Goal: Task Accomplishment & Management: Manage account settings

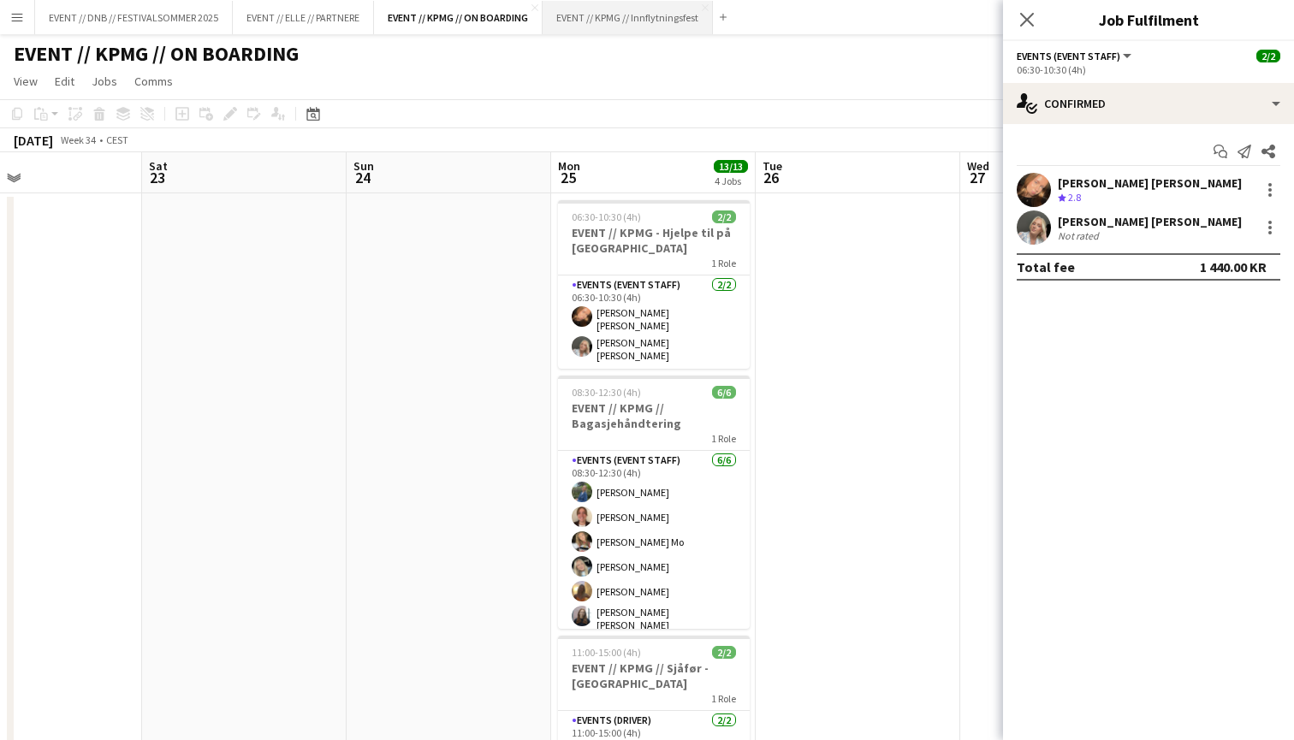
click at [644, 3] on button "EVENT // KPMG // Innflytningsfest Close" at bounding box center [627, 17] width 170 height 33
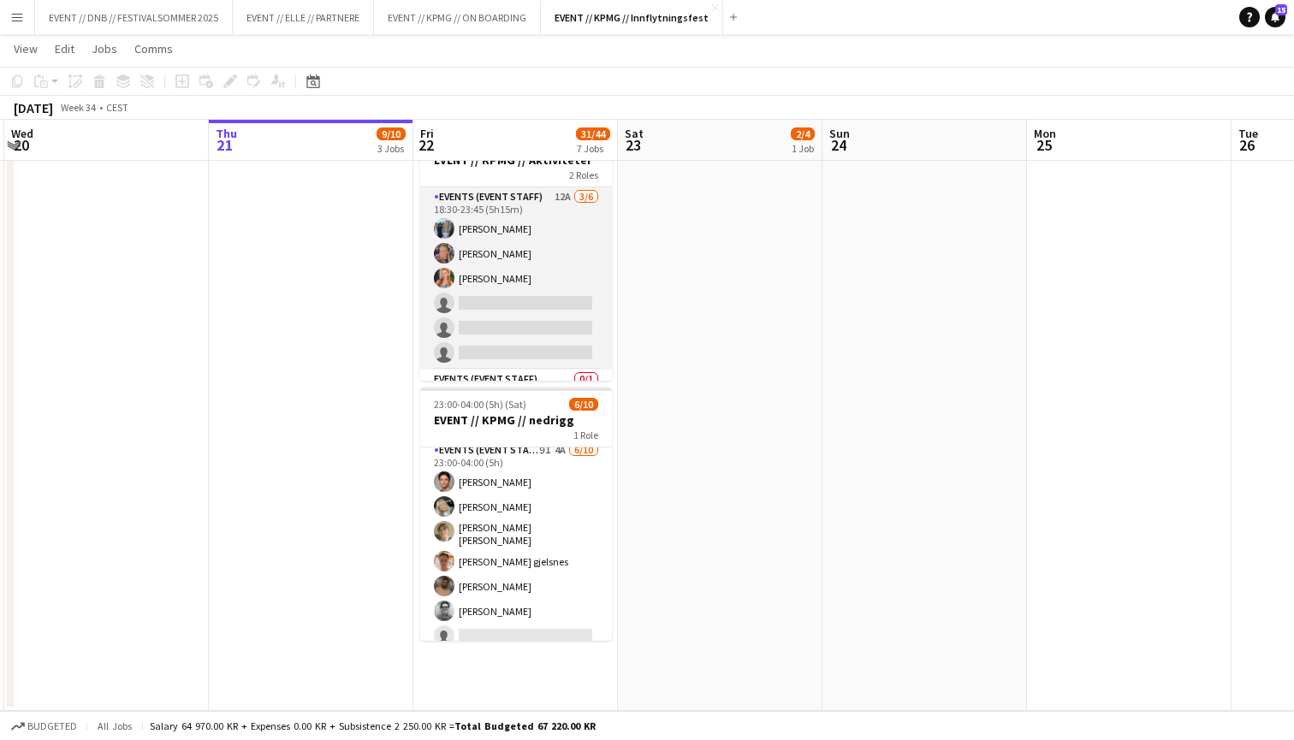
scroll to position [1215, 0]
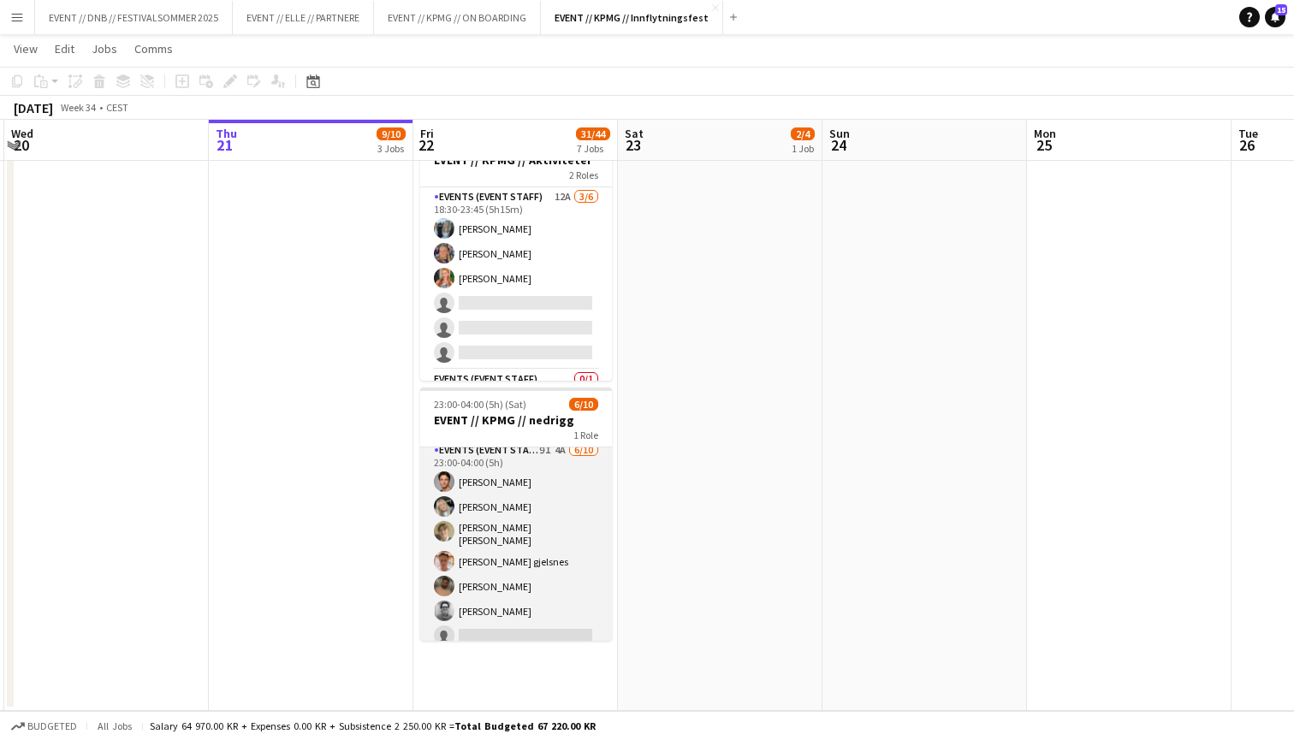
click at [474, 510] on app-card-role "Events (Event Staff) 9I 4A [DATE] 23:00-04:00 (5h) [PERSON_NAME] [PERSON_NAME] …" at bounding box center [516, 584] width 192 height 287
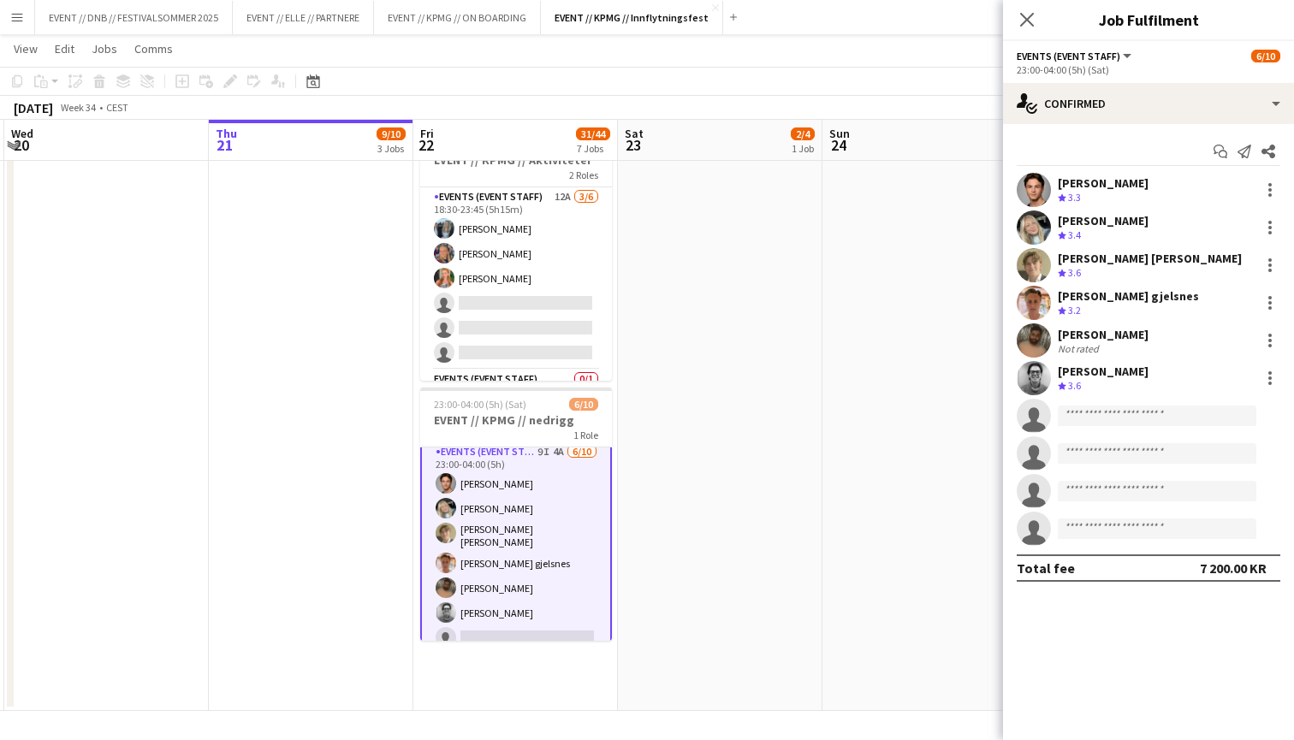
click at [1144, 130] on div "Start chat Send notification Share Ulrik Eeg Crew rating 3.3 [PERSON_NAME] Crew…" at bounding box center [1148, 359] width 291 height 471
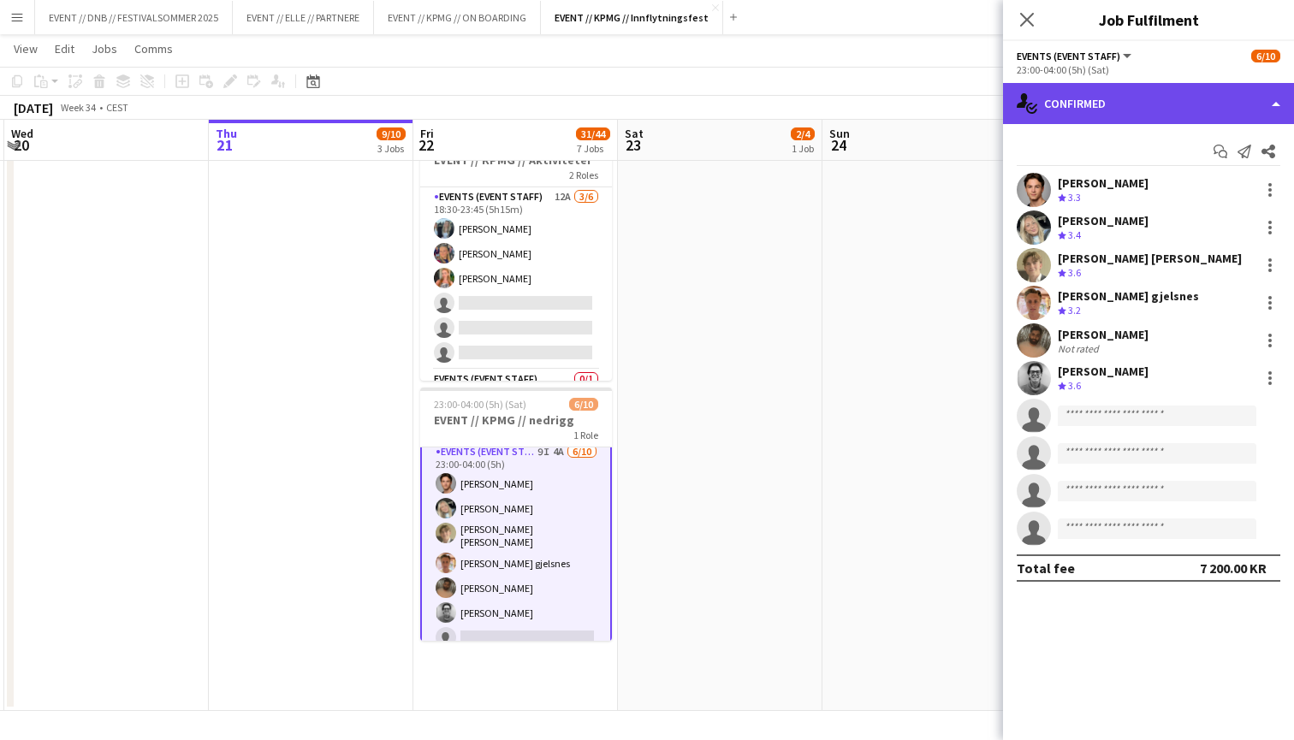
click at [1161, 120] on div "single-neutral-actions-check-2 Confirmed" at bounding box center [1148, 103] width 291 height 41
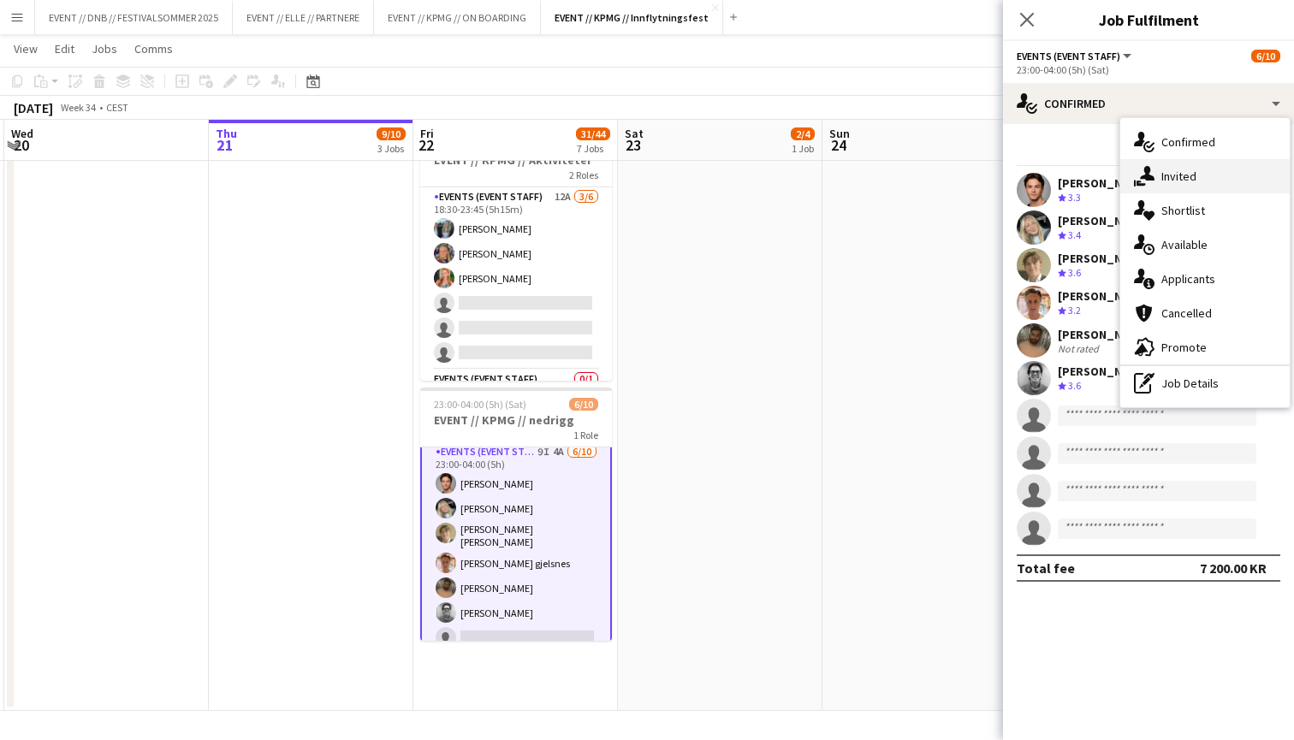
click at [1163, 169] on div "single-neutral-actions-share-1 Invited" at bounding box center [1204, 176] width 169 height 34
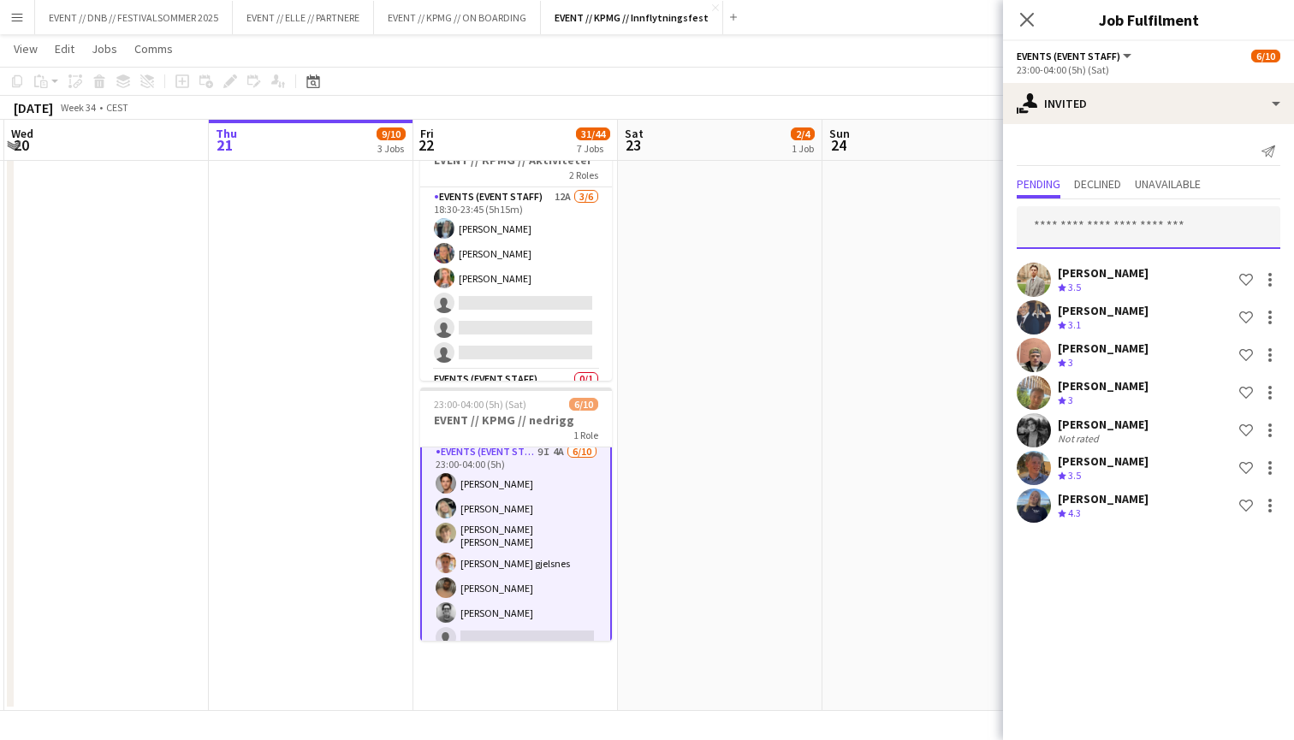
click at [1124, 237] on input "text" at bounding box center [1147, 227] width 263 height 43
click at [1173, 238] on input "*********" at bounding box center [1147, 227] width 263 height 43
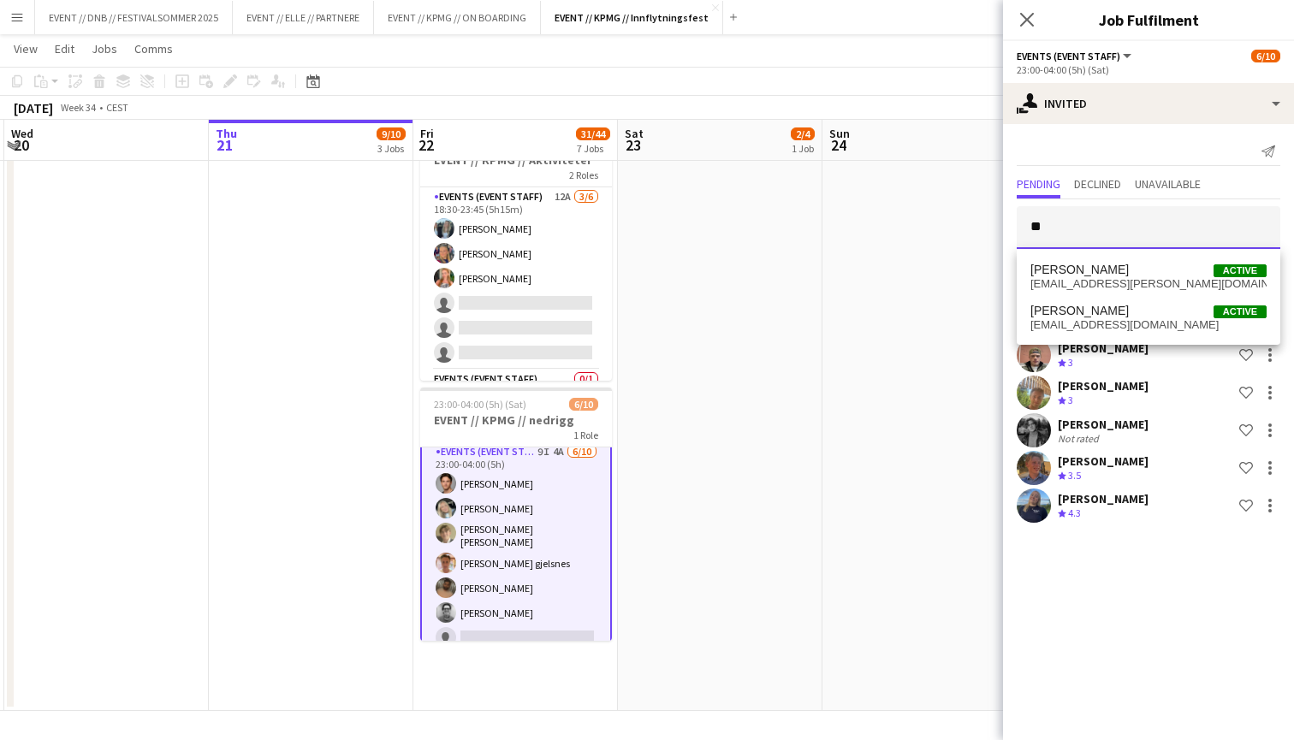
type input "*"
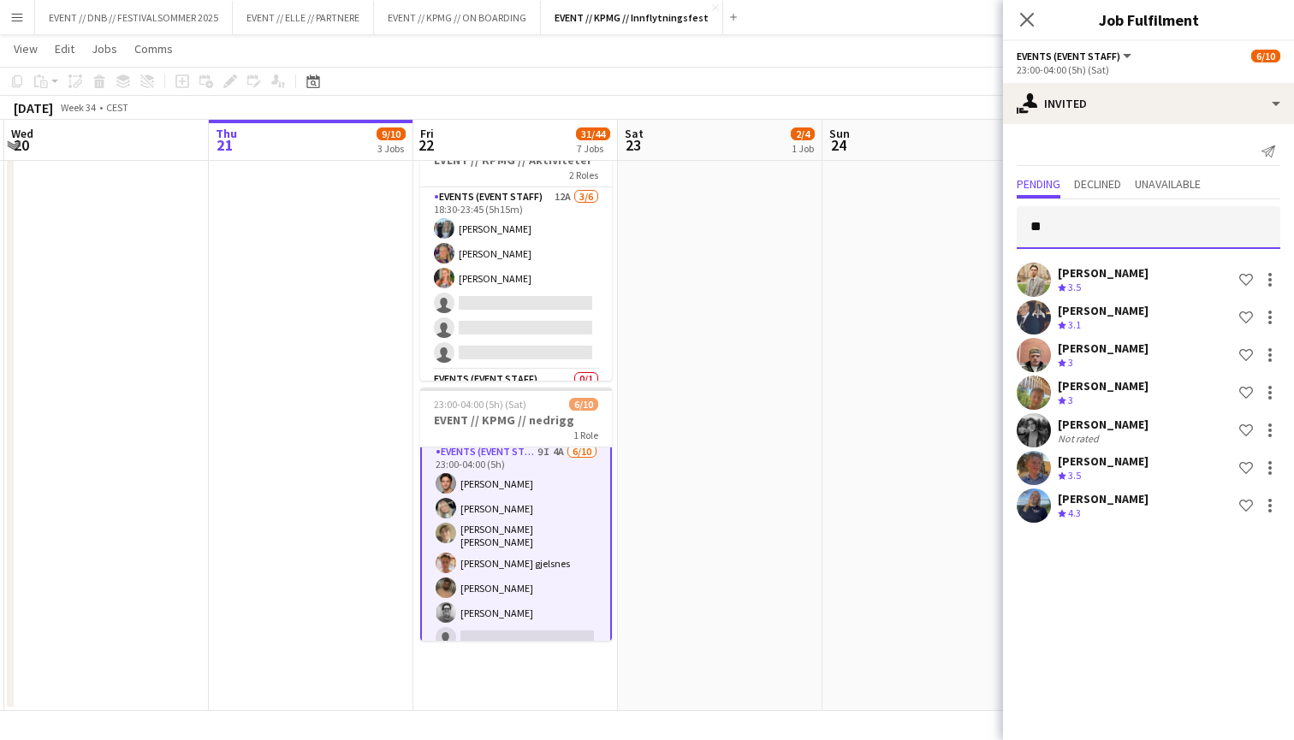
type input "*"
type input "***"
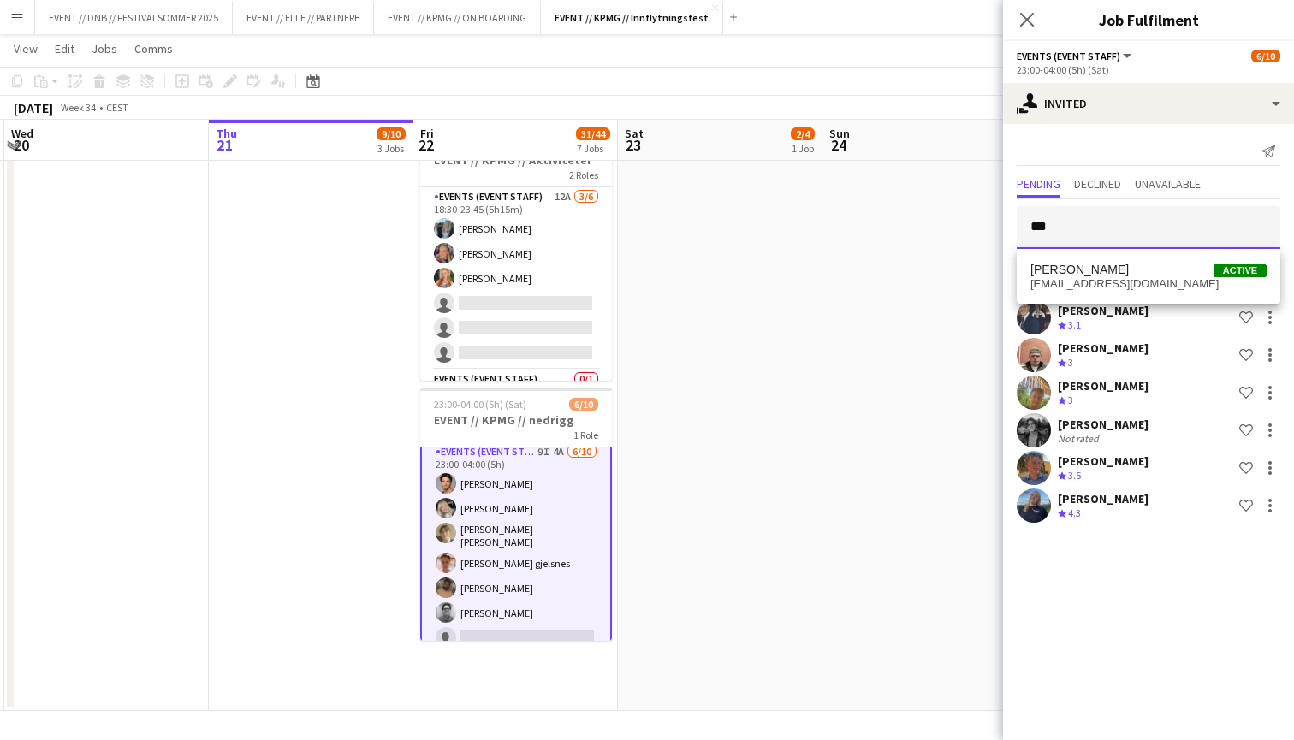
drag, startPoint x: 1089, startPoint y: 241, endPoint x: 1025, endPoint y: 222, distance: 67.1
click at [1025, 222] on input "***" at bounding box center [1147, 227] width 263 height 43
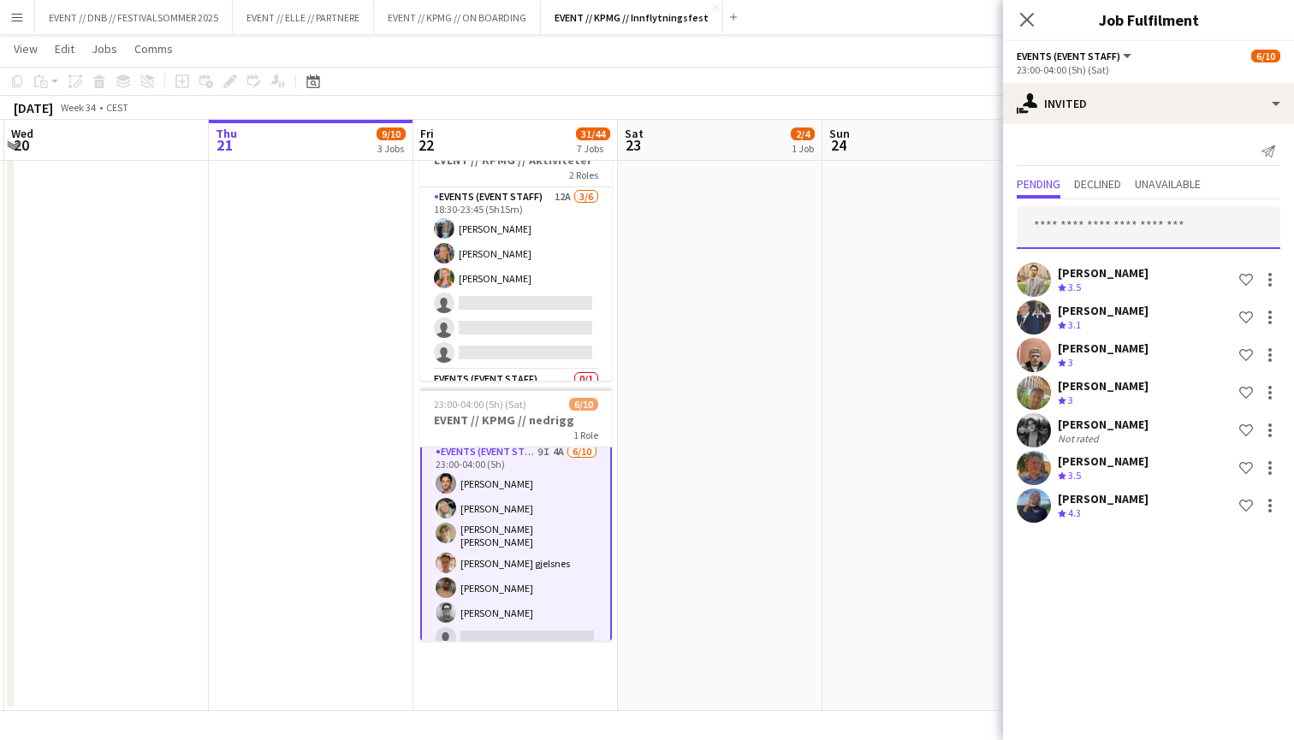
type input "*"
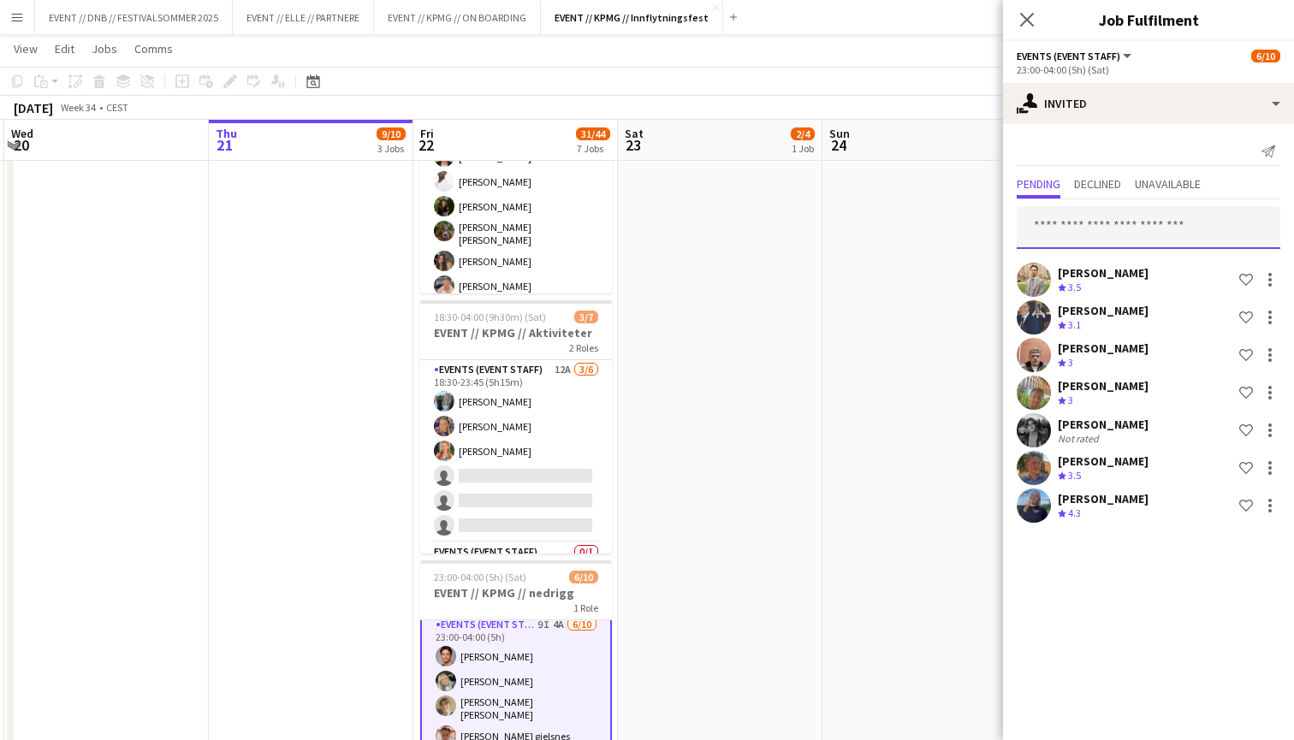
scroll to position [1042, 0]
click at [1154, 227] on input "text" at bounding box center [1147, 227] width 263 height 43
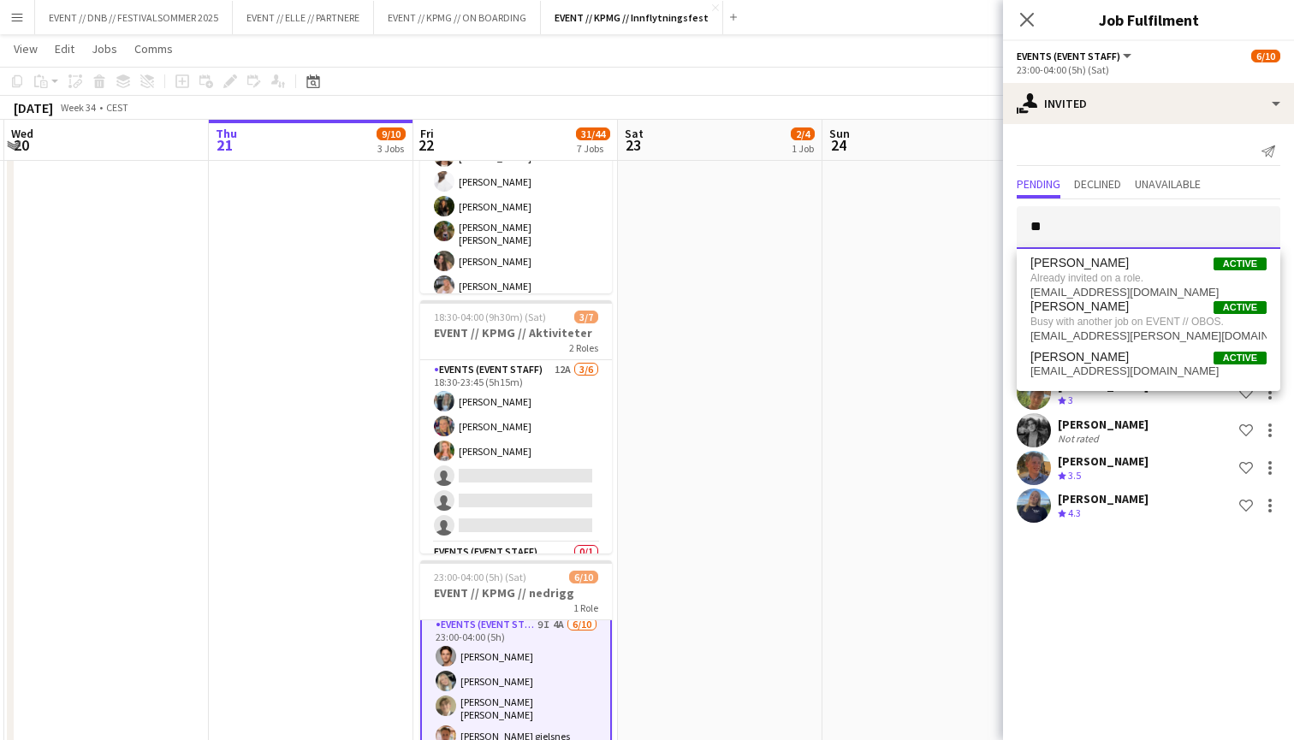
type input "*"
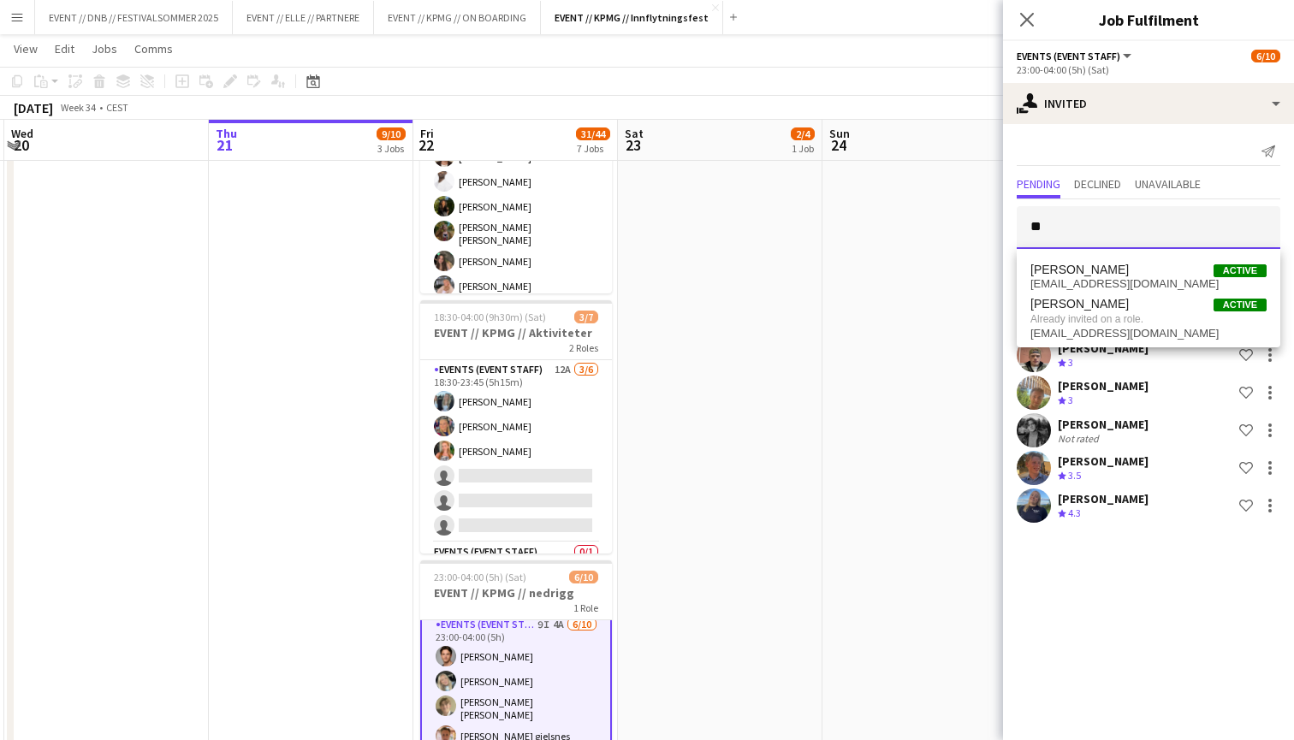
type input "*"
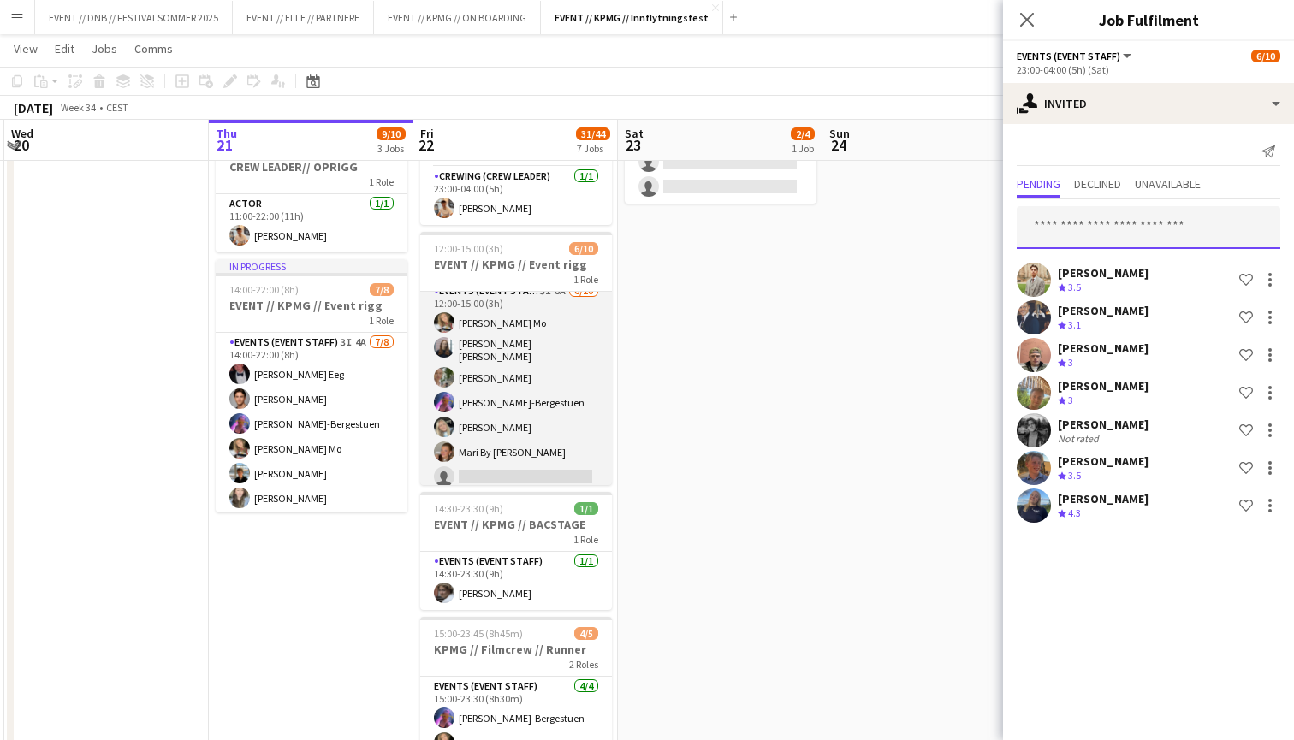
scroll to position [27, 0]
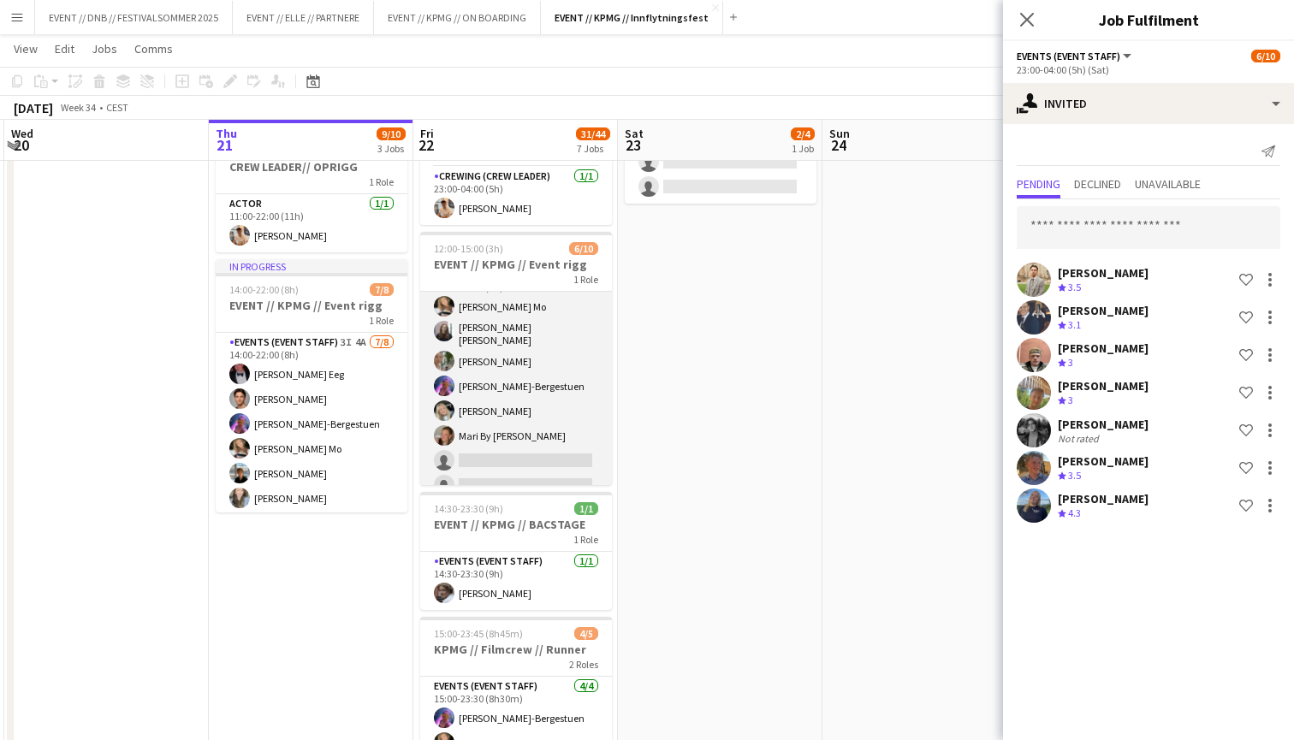
click at [524, 357] on app-card-role "Events (Event Staff) 3I 8A [DATE] 12:00-15:00 (3h) [PERSON_NAME] Mo [PERSON_NAM…" at bounding box center [516, 408] width 192 height 287
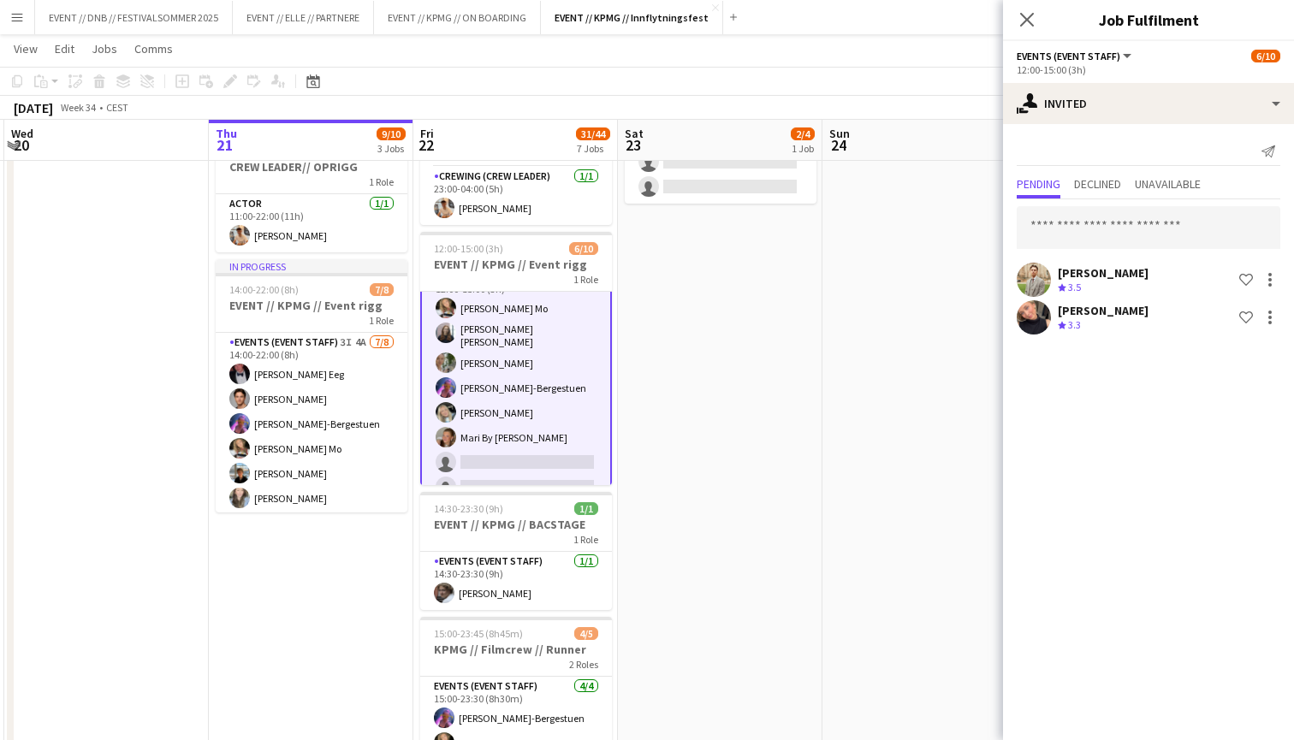
click at [488, 397] on app-card-role "Events (Event Staff) 3I 8A [DATE] 12:00-15:00 (3h) [PERSON_NAME] Mo [PERSON_NAM…" at bounding box center [516, 410] width 192 height 290
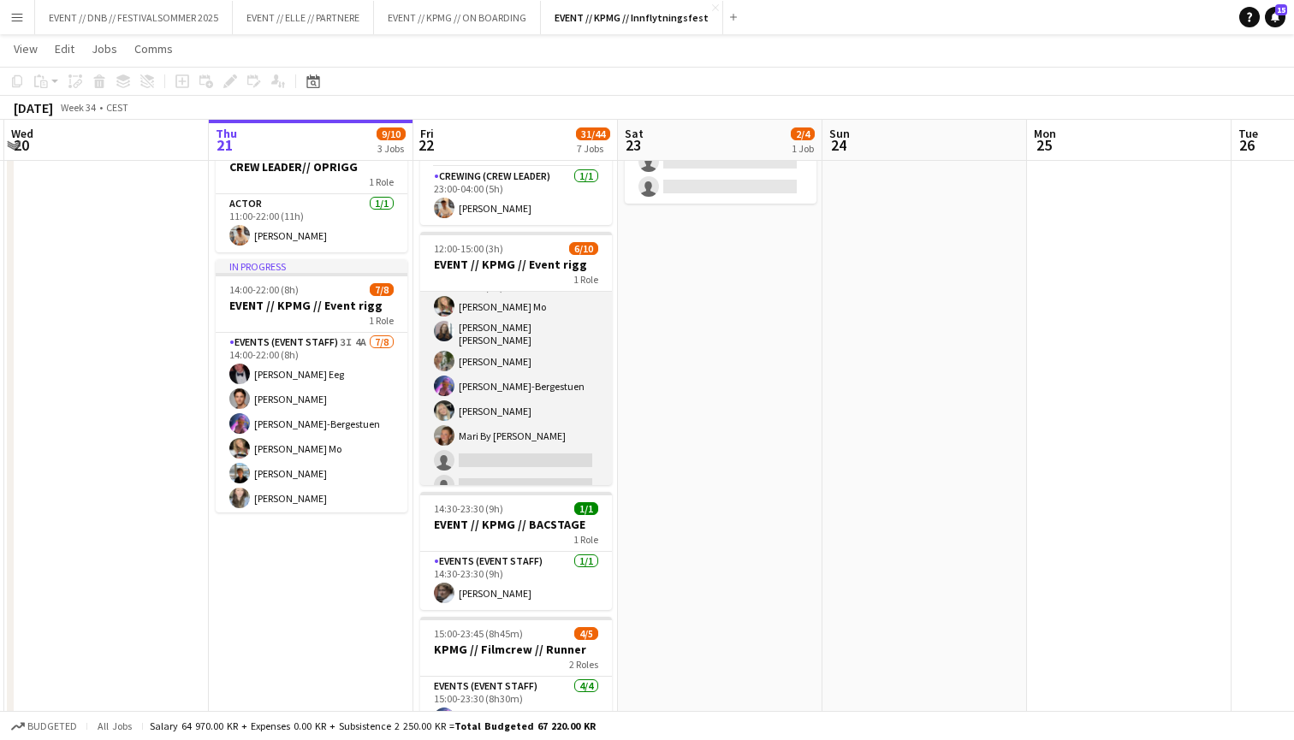
click at [488, 397] on app-card-role "Events (Event Staff) 3I 8A [DATE] 12:00-15:00 (3h) [PERSON_NAME] Mo [PERSON_NAM…" at bounding box center [516, 408] width 192 height 287
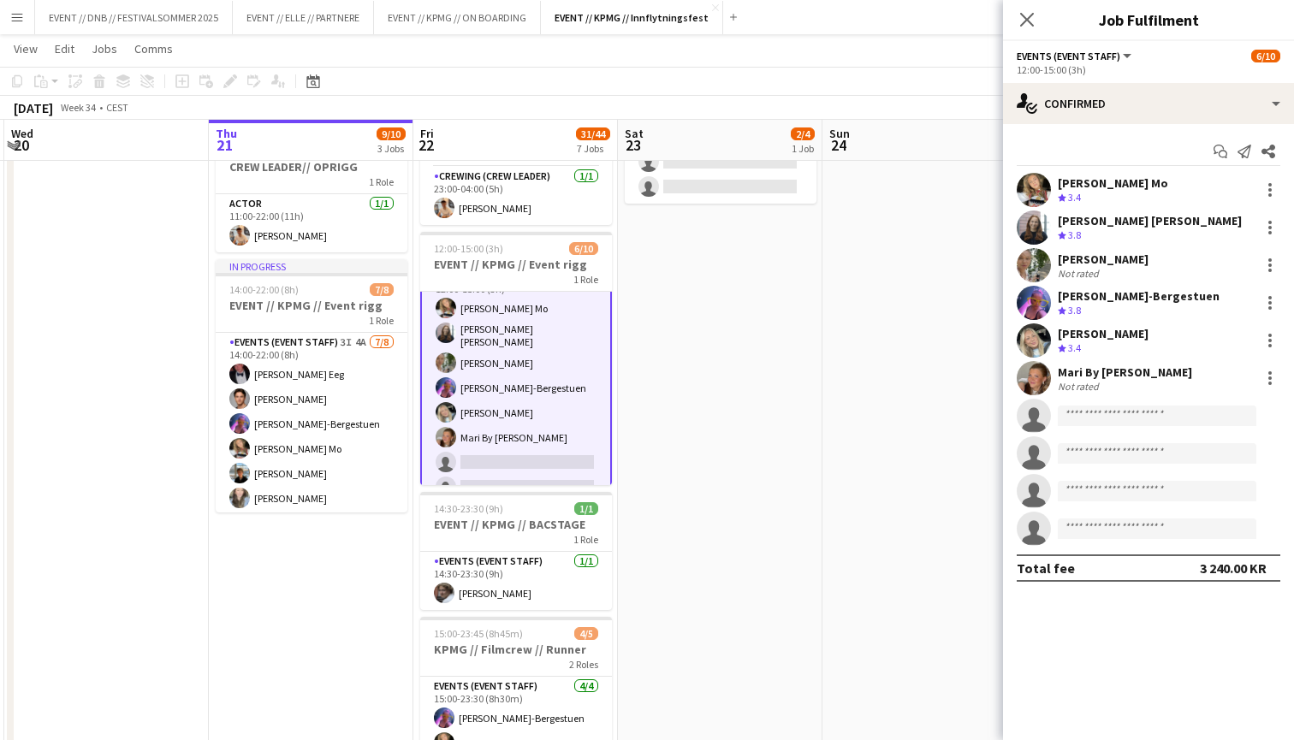
click at [1024, 363] on div at bounding box center [1033, 378] width 34 height 34
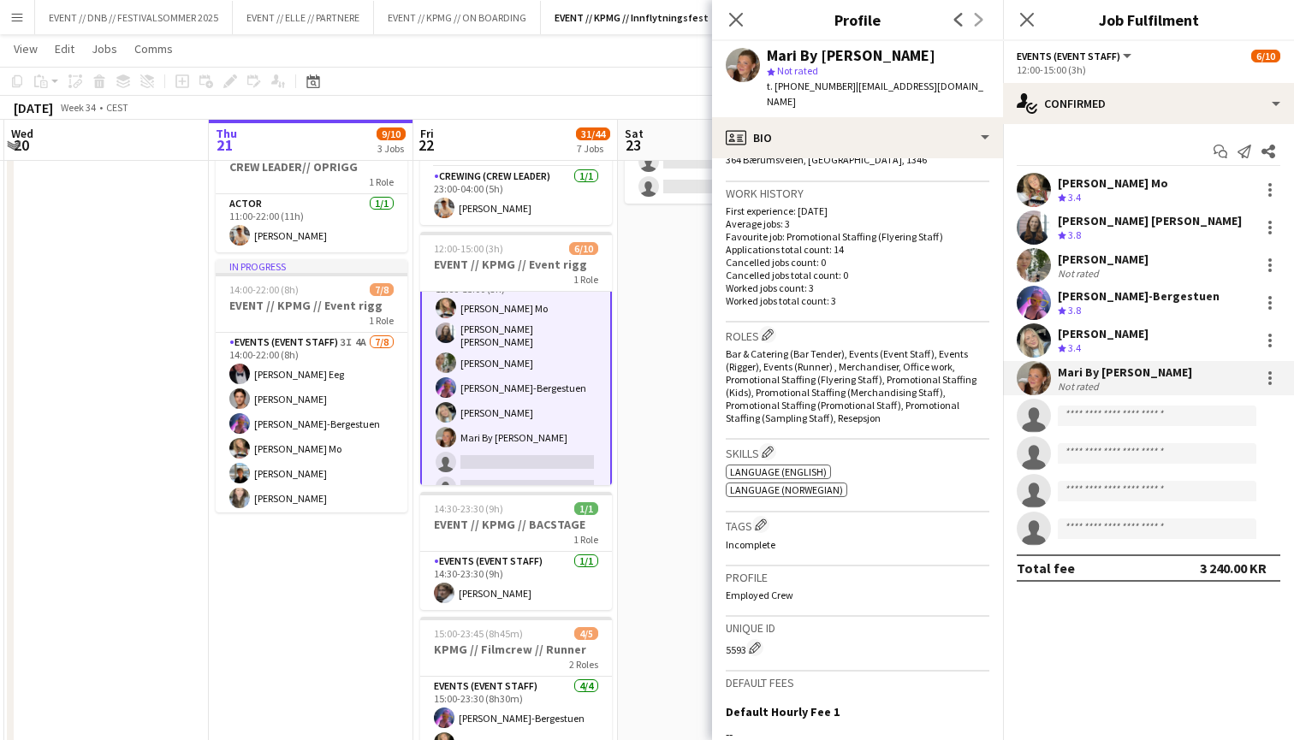
scroll to position [380, 0]
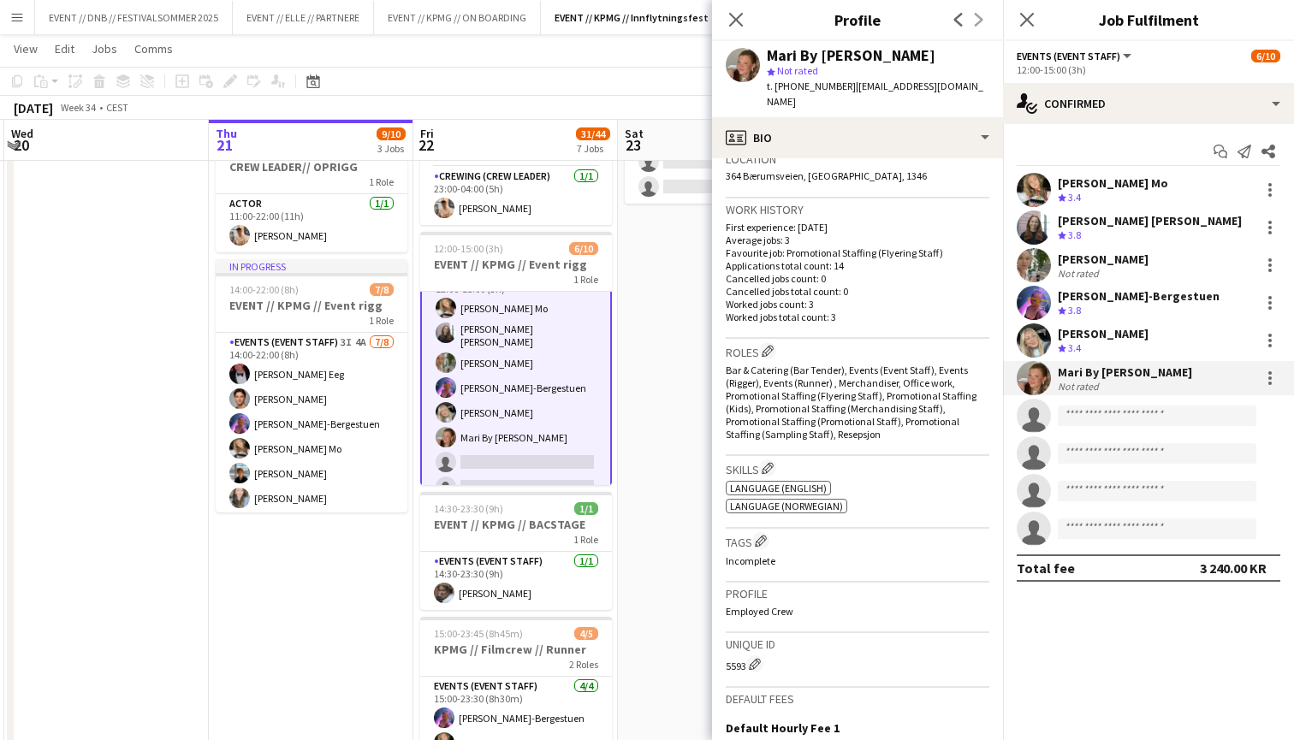
click at [1085, 362] on div "Mari By [PERSON_NAME] Not rated" at bounding box center [1148, 378] width 291 height 34
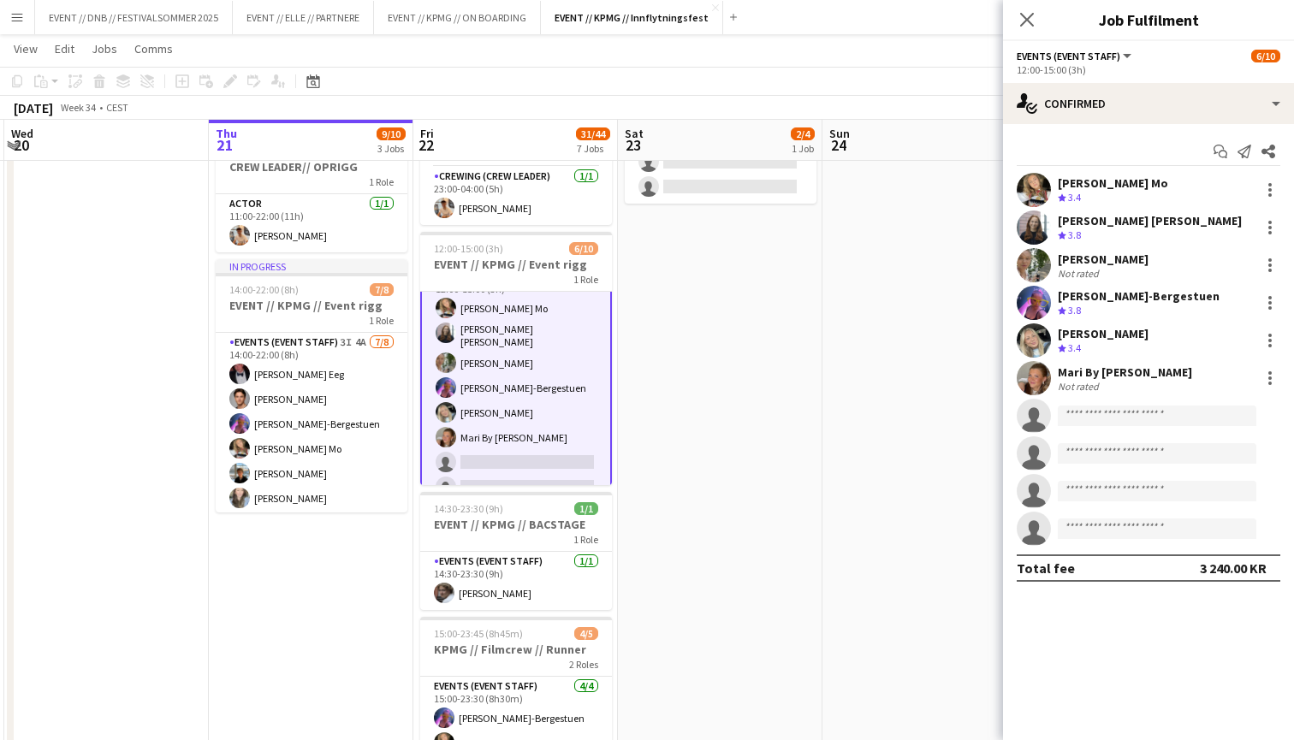
click at [1122, 334] on div "[PERSON_NAME]" at bounding box center [1102, 333] width 91 height 15
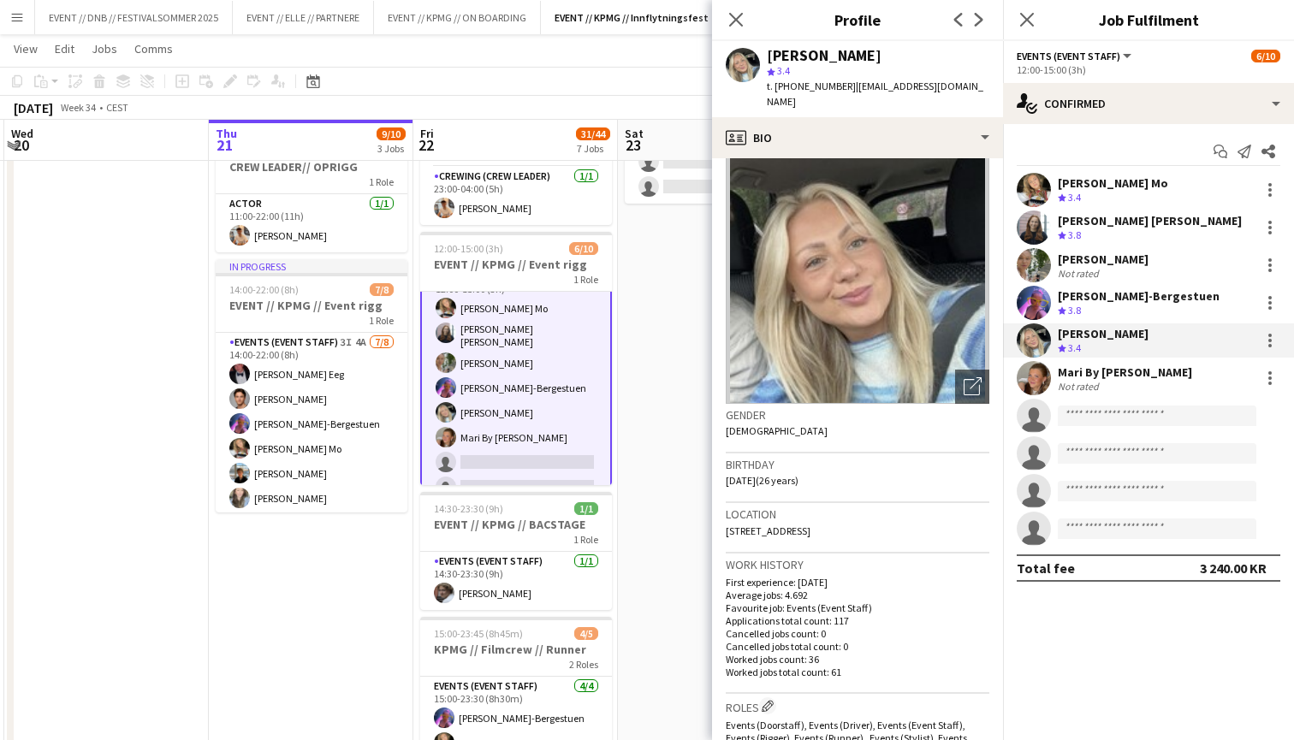
scroll to position [12, 0]
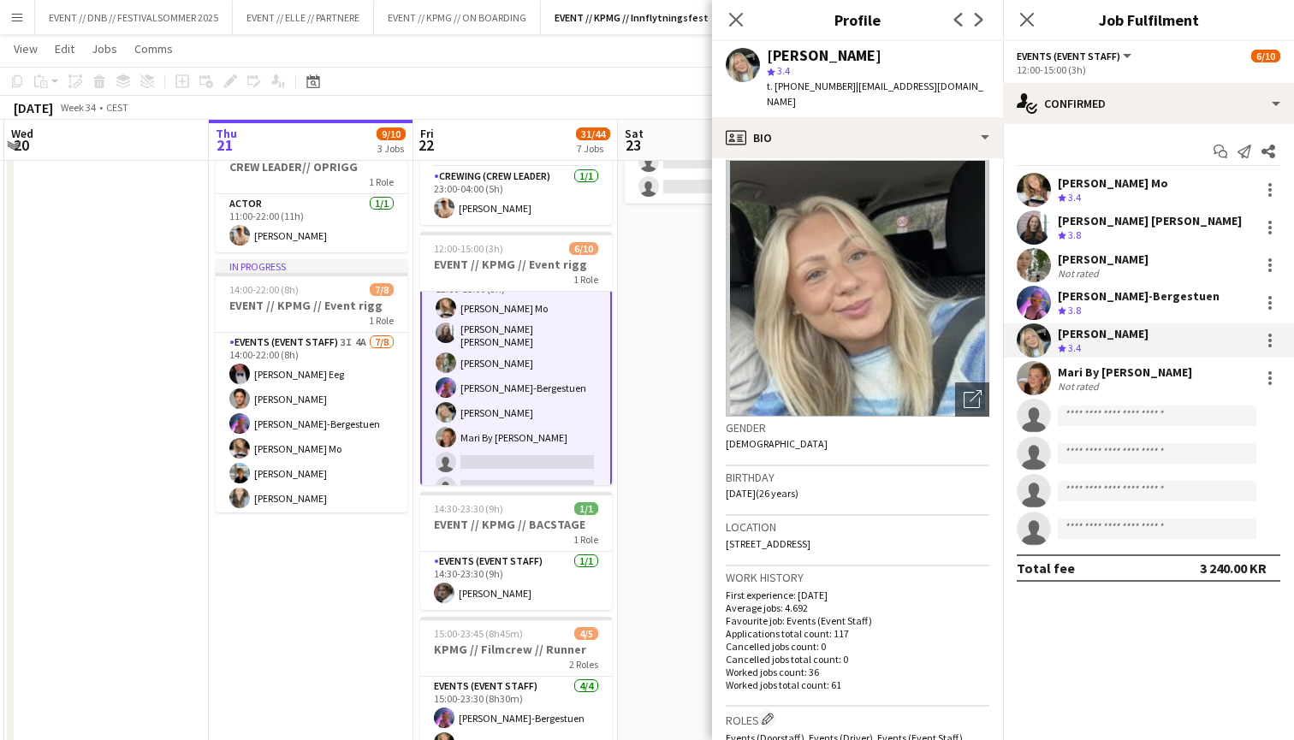
click at [1097, 371] on div "Mari By [PERSON_NAME]" at bounding box center [1124, 371] width 134 height 15
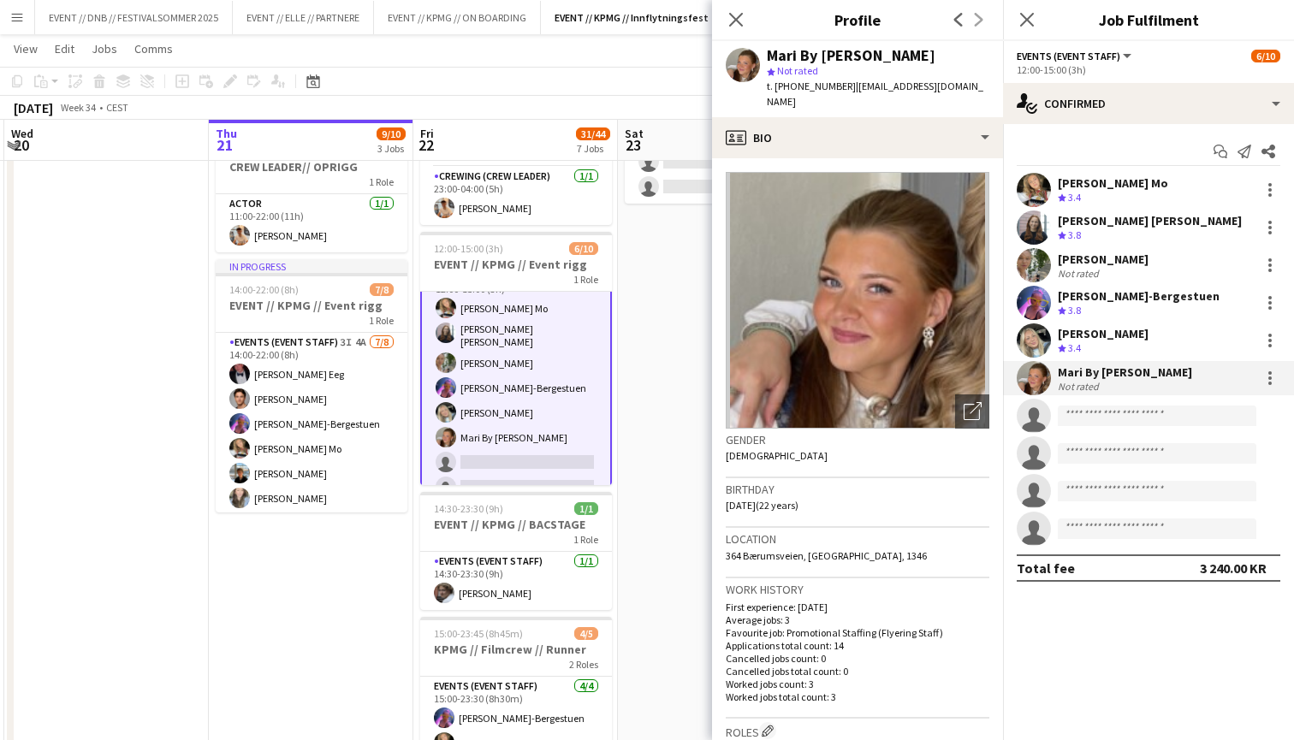
scroll to position [0, 0]
click at [1109, 331] on div "[PERSON_NAME]" at bounding box center [1102, 333] width 91 height 15
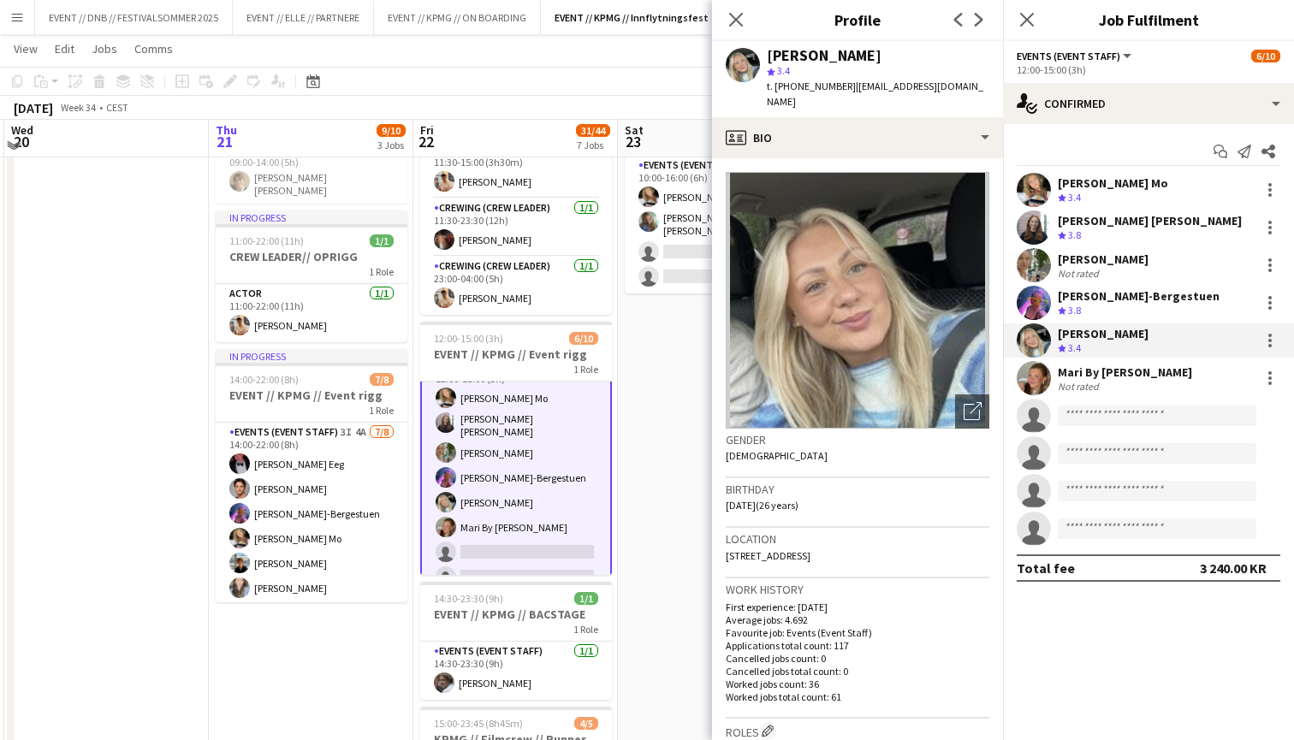
scroll to position [113, 0]
